Goal: Transaction & Acquisition: Purchase product/service

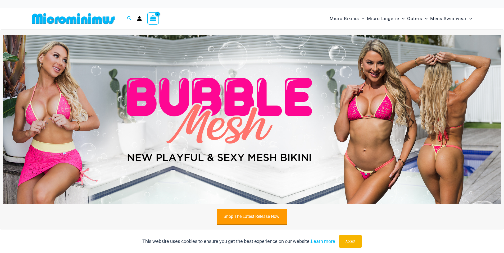
click at [160, 103] on img at bounding box center [252, 119] width 499 height 169
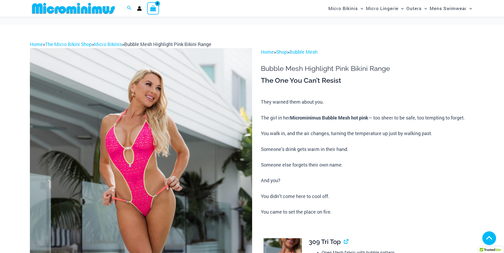
scroll to position [291, 0]
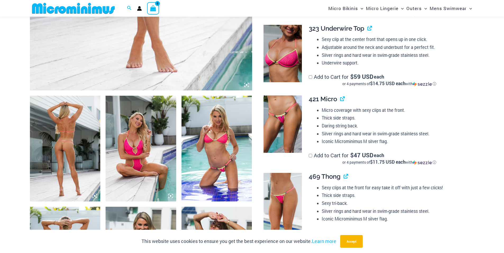
click at [93, 195] on icon at bounding box center [94, 196] width 5 height 5
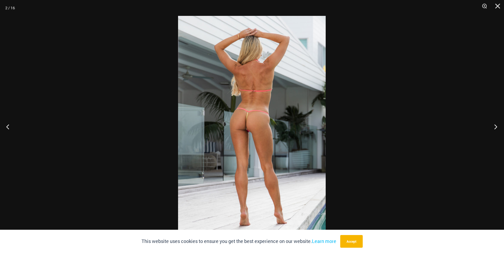
click at [494, 126] on button "Next" at bounding box center [495, 127] width 20 height 26
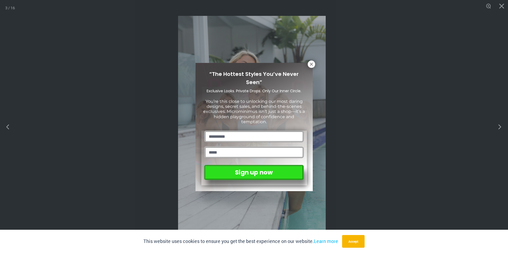
click at [494, 126] on div "“The Hottest Styles You’ve Never Seen” Exclusive Looks. Private Drops. Only Our…" at bounding box center [254, 126] width 508 height 253
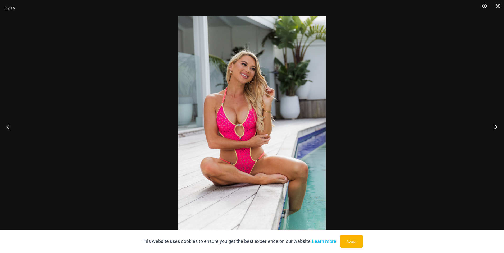
click at [493, 126] on button "Next" at bounding box center [495, 127] width 20 height 26
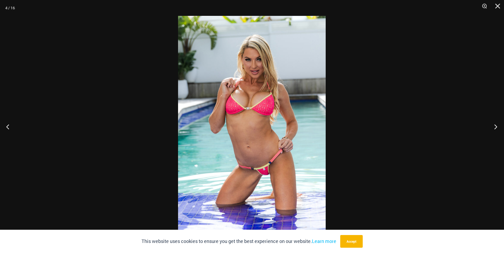
click at [493, 126] on button "Next" at bounding box center [495, 127] width 20 height 26
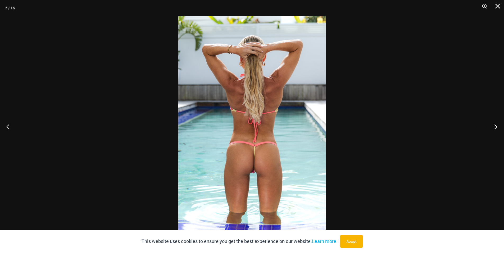
click at [493, 126] on button "Next" at bounding box center [495, 127] width 20 height 26
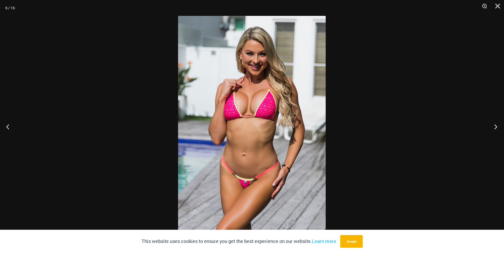
click at [493, 126] on button "Next" at bounding box center [495, 127] width 20 height 26
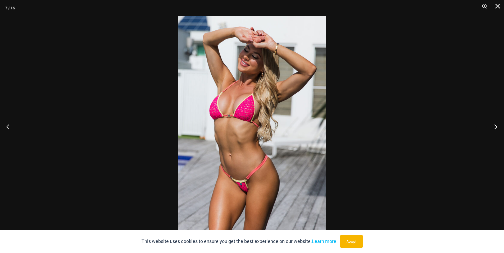
click at [493, 126] on button "Next" at bounding box center [495, 127] width 20 height 26
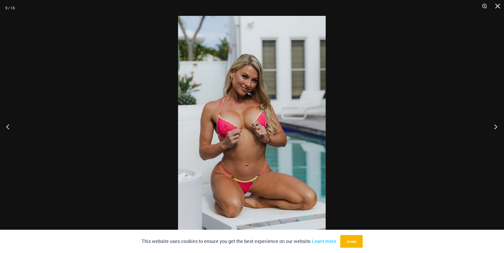
click at [493, 126] on button "Next" at bounding box center [495, 127] width 20 height 26
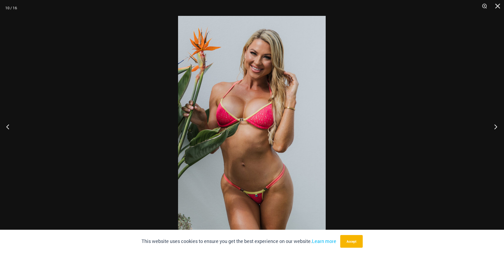
click at [493, 126] on button "Next" at bounding box center [495, 127] width 20 height 26
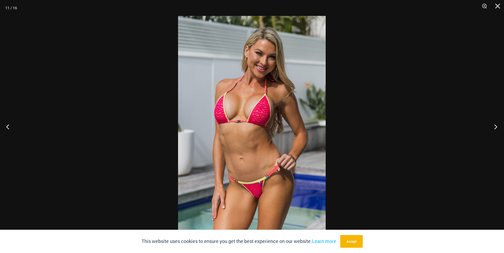
click at [493, 126] on button "Next" at bounding box center [495, 127] width 20 height 26
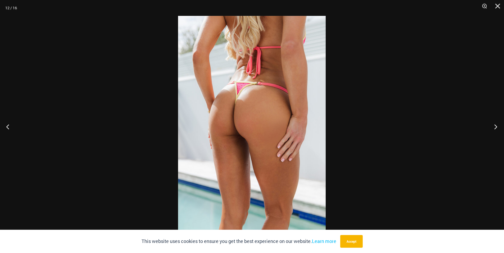
click at [493, 126] on button "Next" at bounding box center [495, 127] width 20 height 26
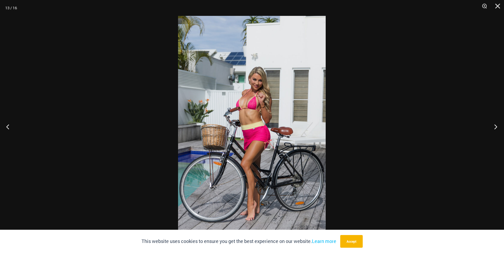
click at [493, 126] on button "Next" at bounding box center [495, 127] width 20 height 26
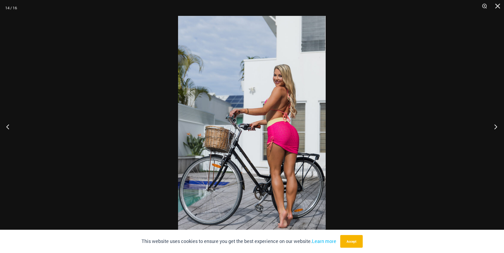
click at [493, 126] on button "Next" at bounding box center [495, 127] width 20 height 26
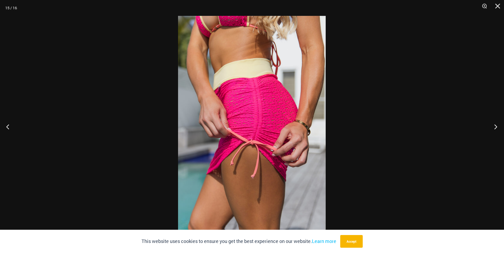
click at [493, 126] on button "Next" at bounding box center [495, 127] width 20 height 26
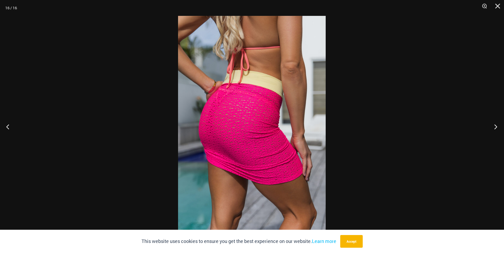
click at [493, 126] on button "Next" at bounding box center [495, 127] width 20 height 26
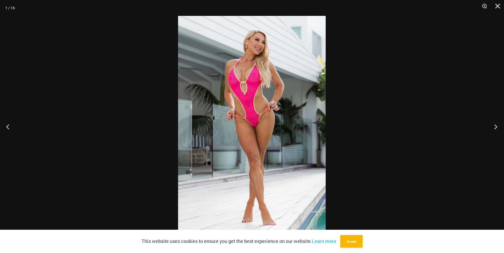
click at [493, 126] on button "Next" at bounding box center [495, 127] width 20 height 26
